Goal: Information Seeking & Learning: Learn about a topic

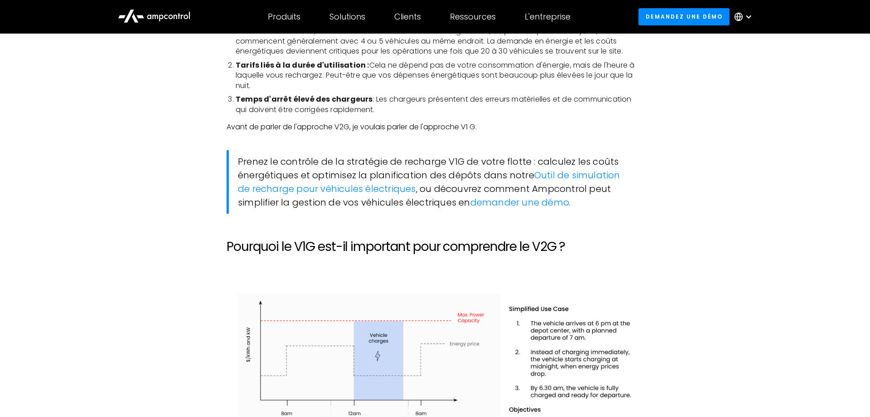
scroll to position [832, 0]
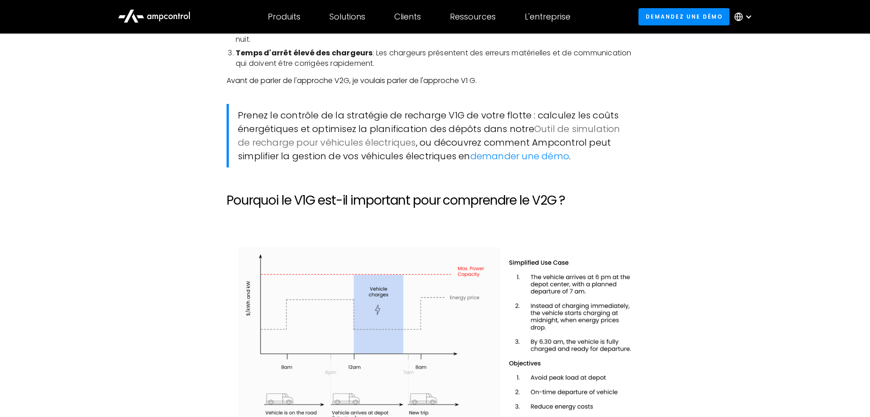
click at [555, 131] on link "Outil de simulation de recharge pour véhicules électriques" at bounding box center [429, 135] width 383 height 26
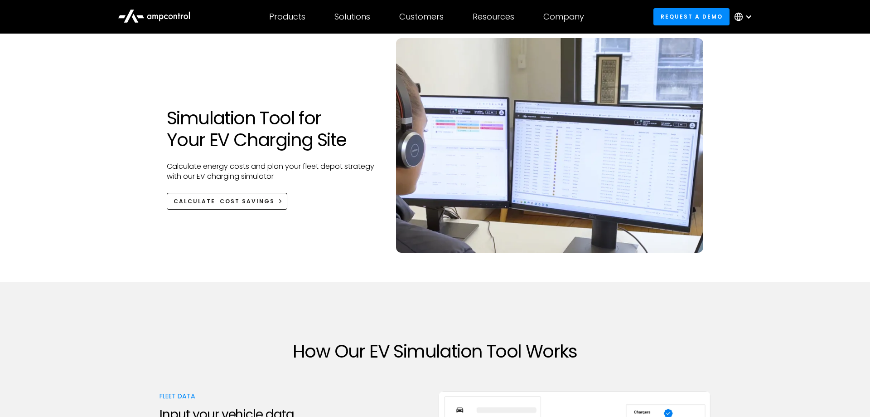
scroll to position [185, 0]
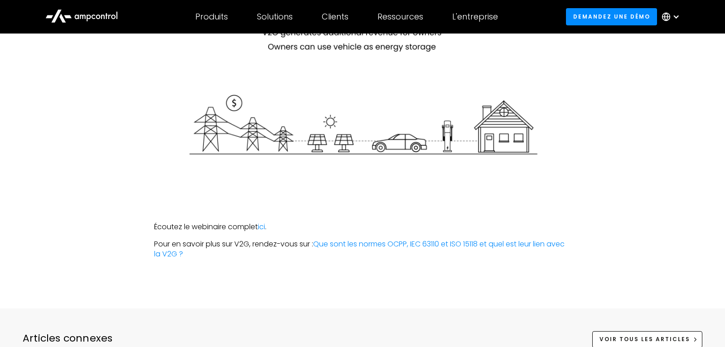
scroll to position [3206, 0]
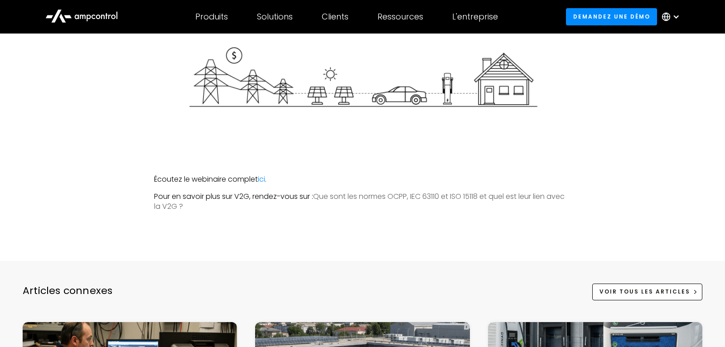
click at [398, 197] on link "Que sont les normes OCPP, IEC 63110 et ISO 15118 et quel est leur lien avec la …" at bounding box center [359, 201] width 411 height 20
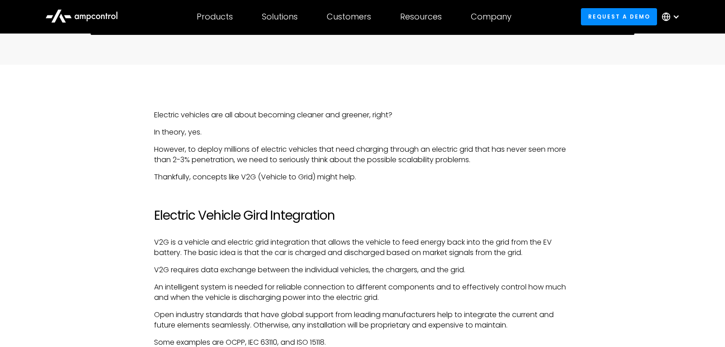
scroll to position [571, 0]
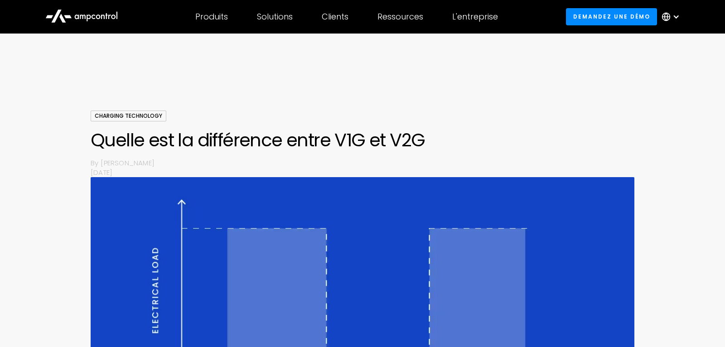
scroll to position [3028, 0]
